Goal: Task Accomplishment & Management: Manage account settings

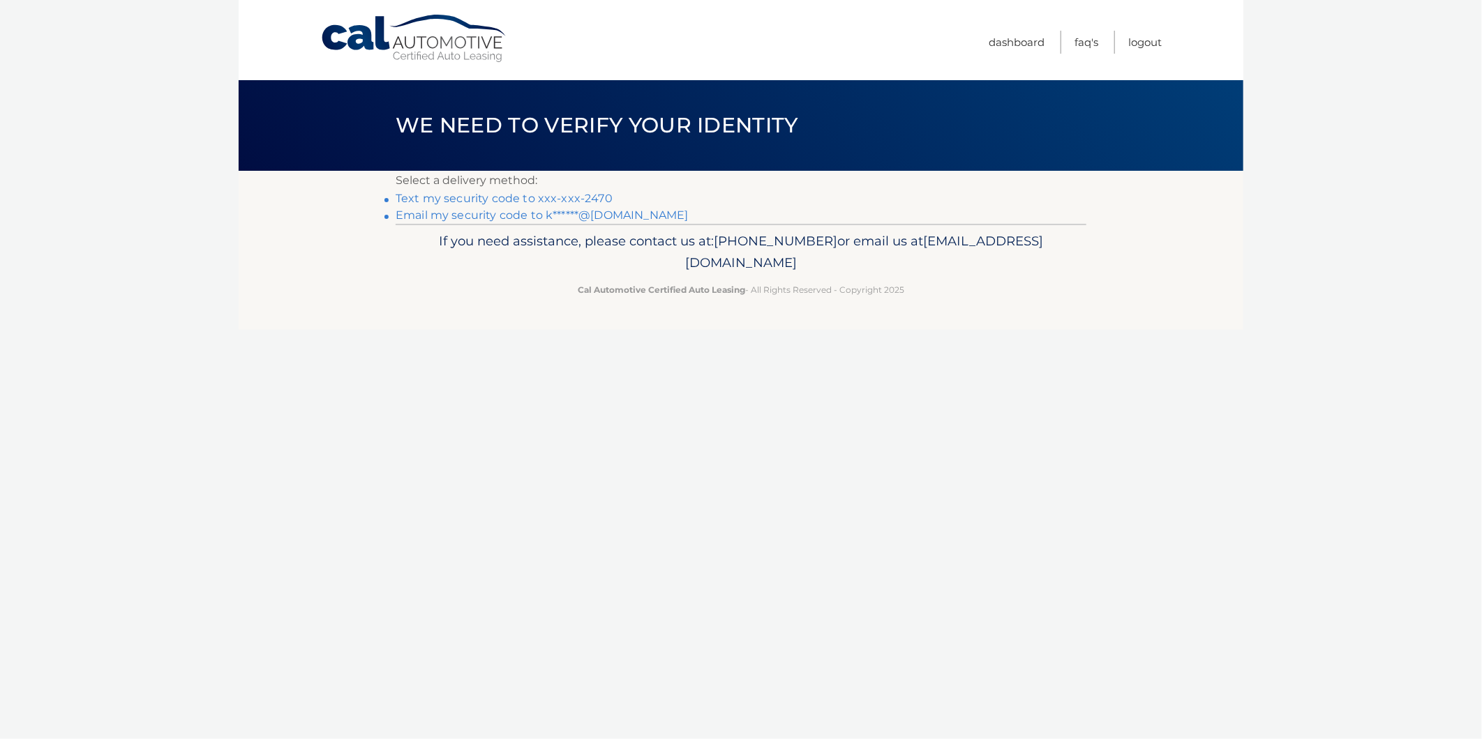
click at [551, 196] on link "Text my security code to xxx-xxx-2470" at bounding box center [504, 198] width 217 height 13
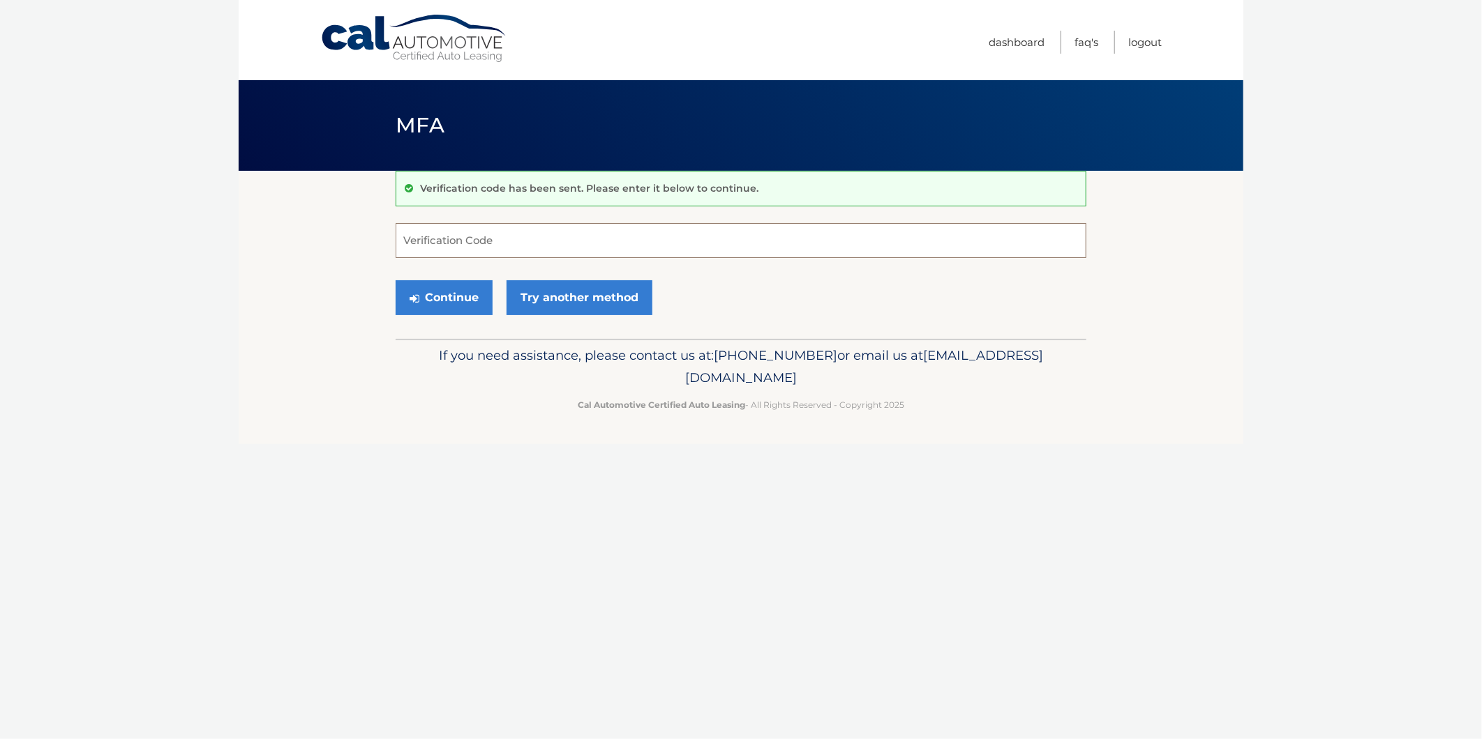
click at [563, 235] on input "Verification Code" at bounding box center [741, 240] width 691 height 35
type input "963035"
click at [459, 299] on button "Continue" at bounding box center [444, 297] width 97 height 35
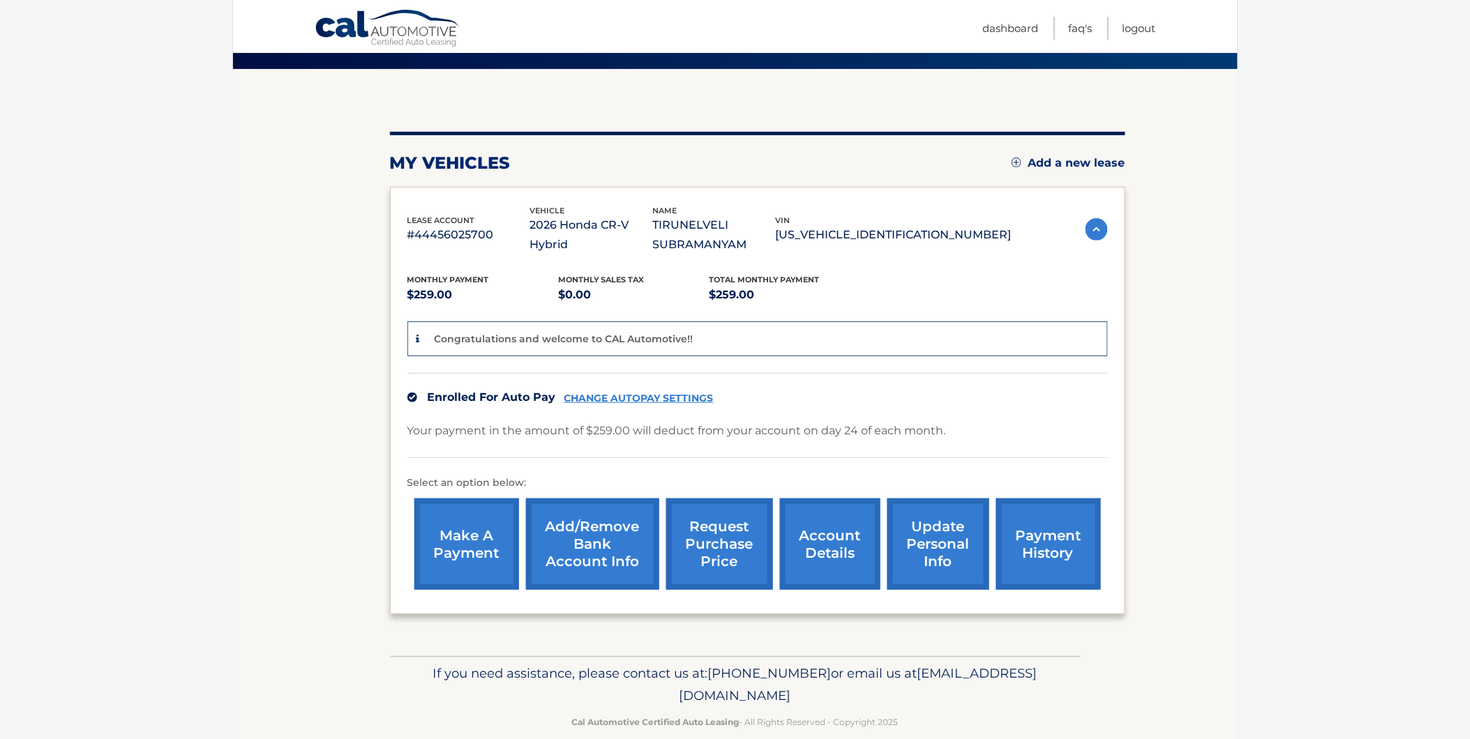
scroll to position [123, 0]
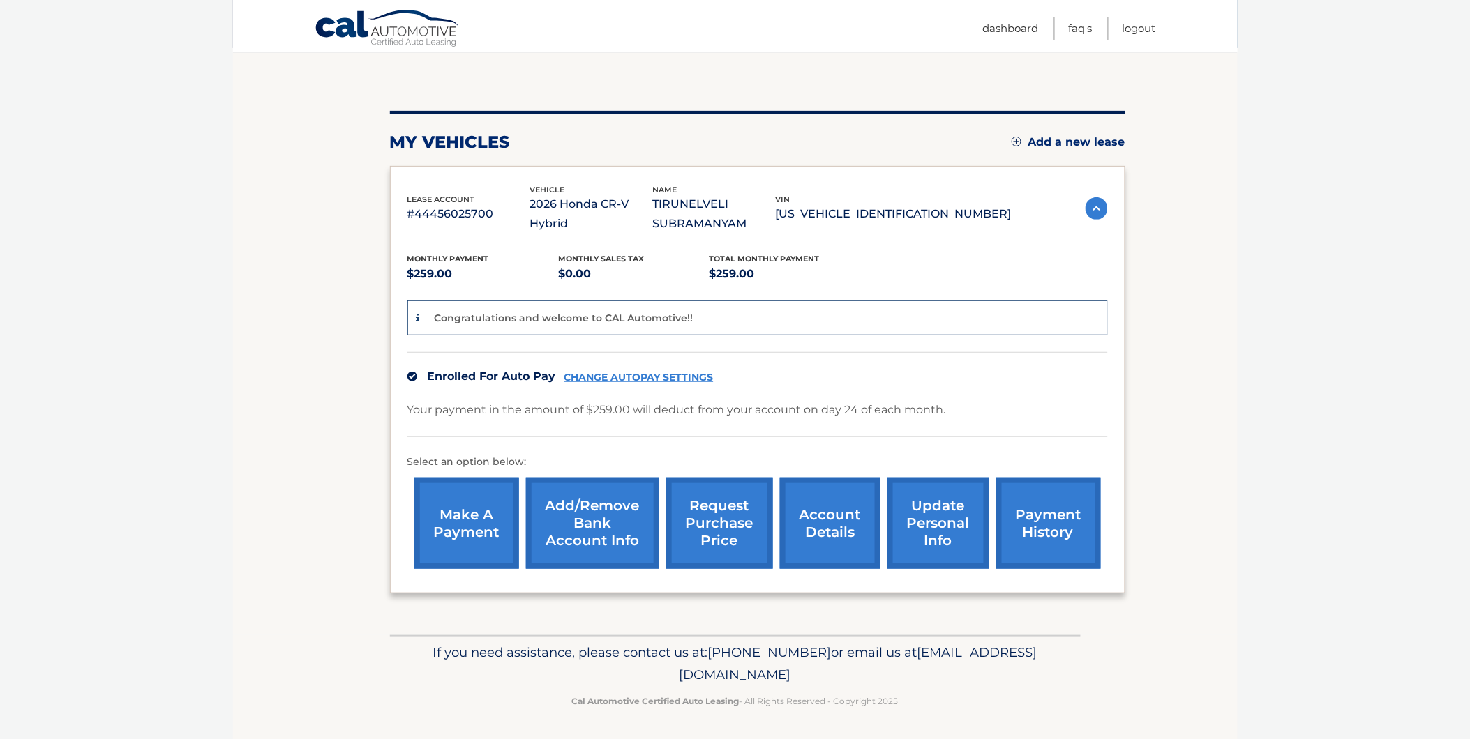
click at [717, 513] on link "request purchase price" at bounding box center [719, 523] width 107 height 91
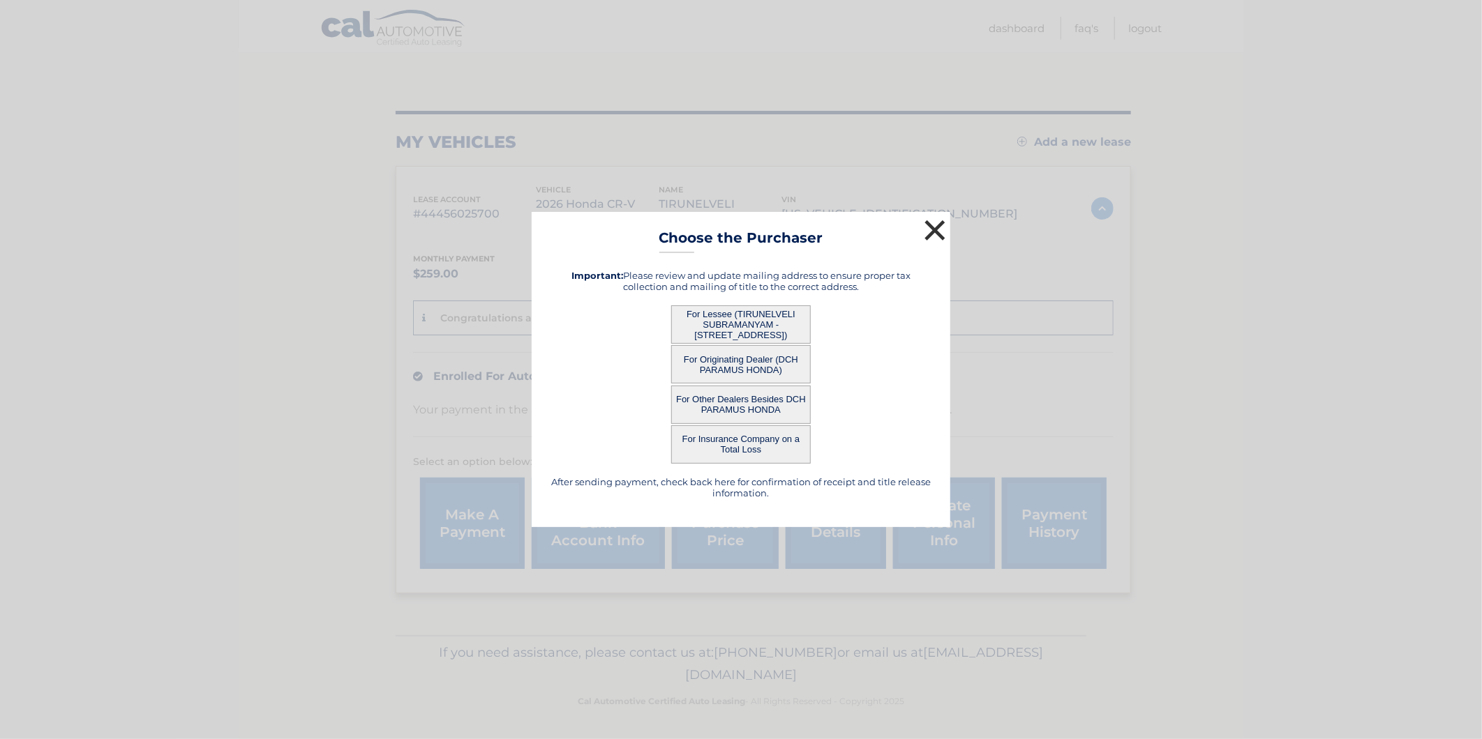
click at [933, 223] on button "×" at bounding box center [935, 230] width 28 height 28
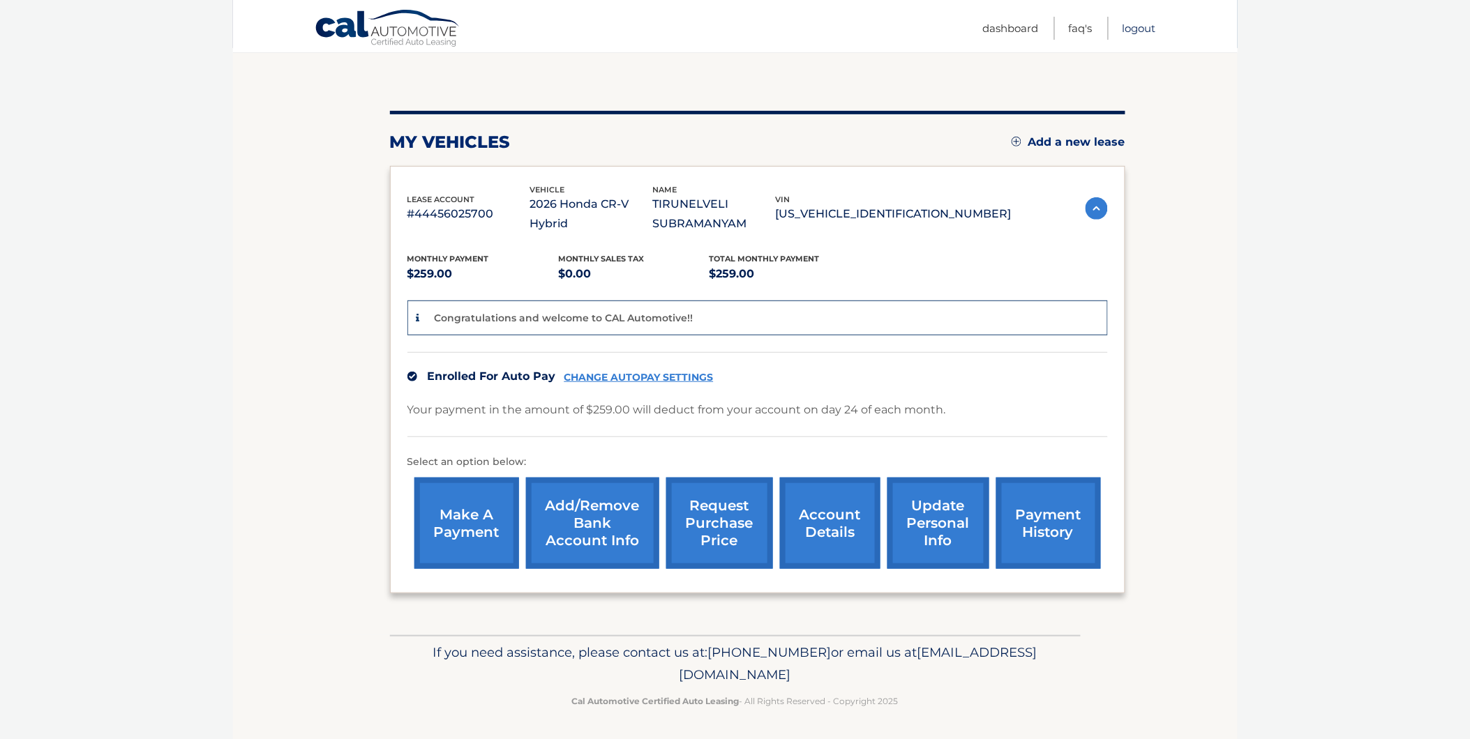
click at [1141, 25] on link "Logout" at bounding box center [1138, 28] width 33 height 23
